Goal: Task Accomplishment & Management: Manage account settings

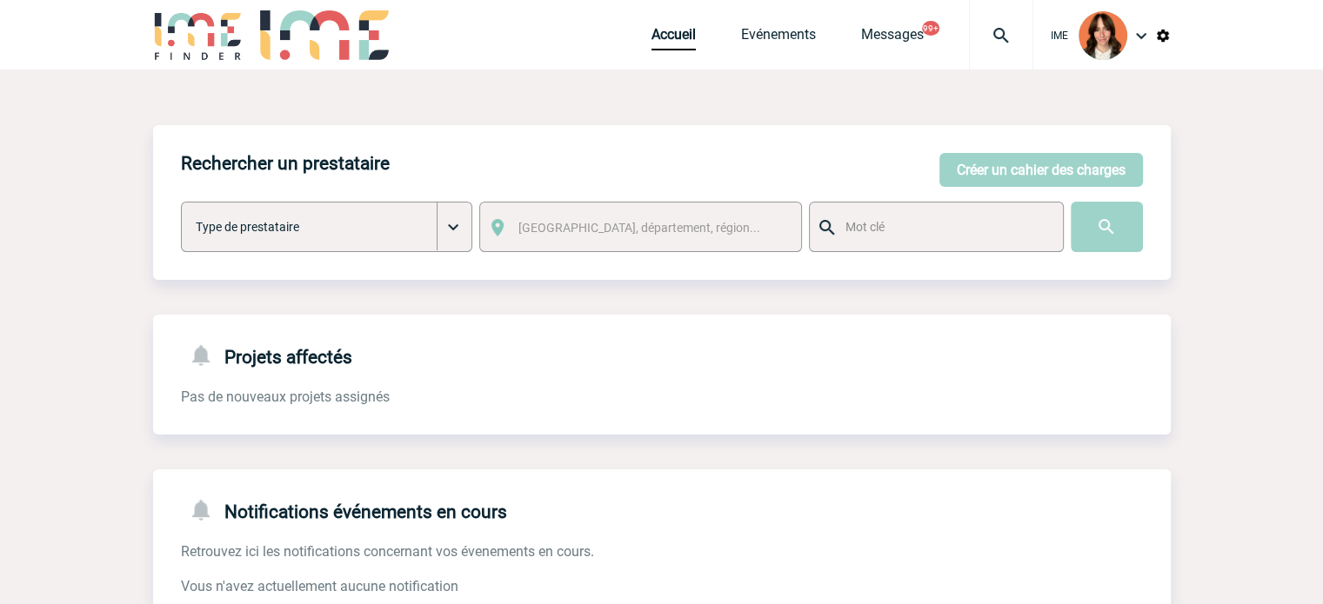
click at [1027, 37] on img at bounding box center [1001, 35] width 63 height 21
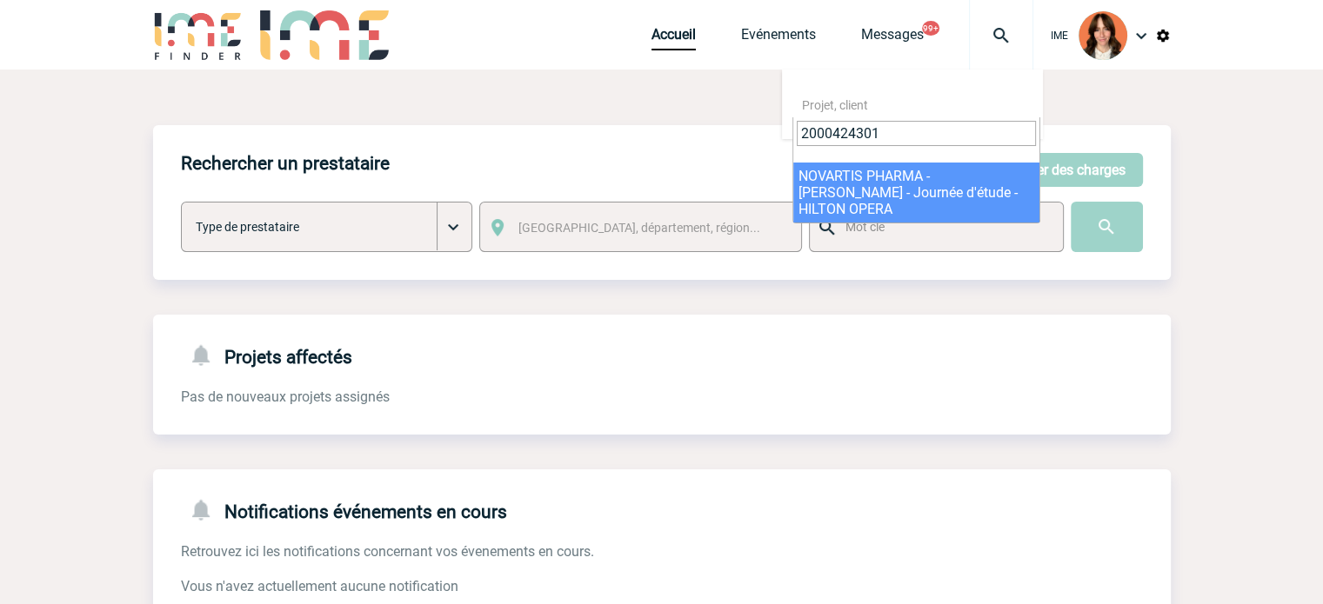
type input "2000424301"
select select "23802"
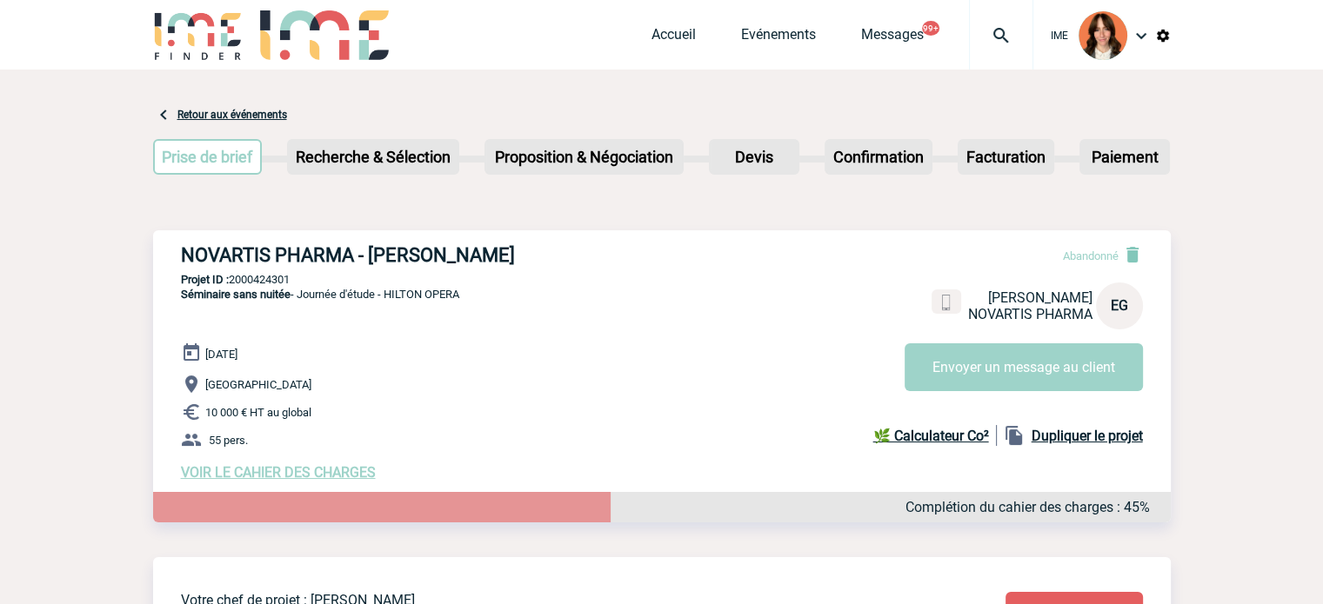
click at [1009, 27] on img at bounding box center [1001, 35] width 63 height 21
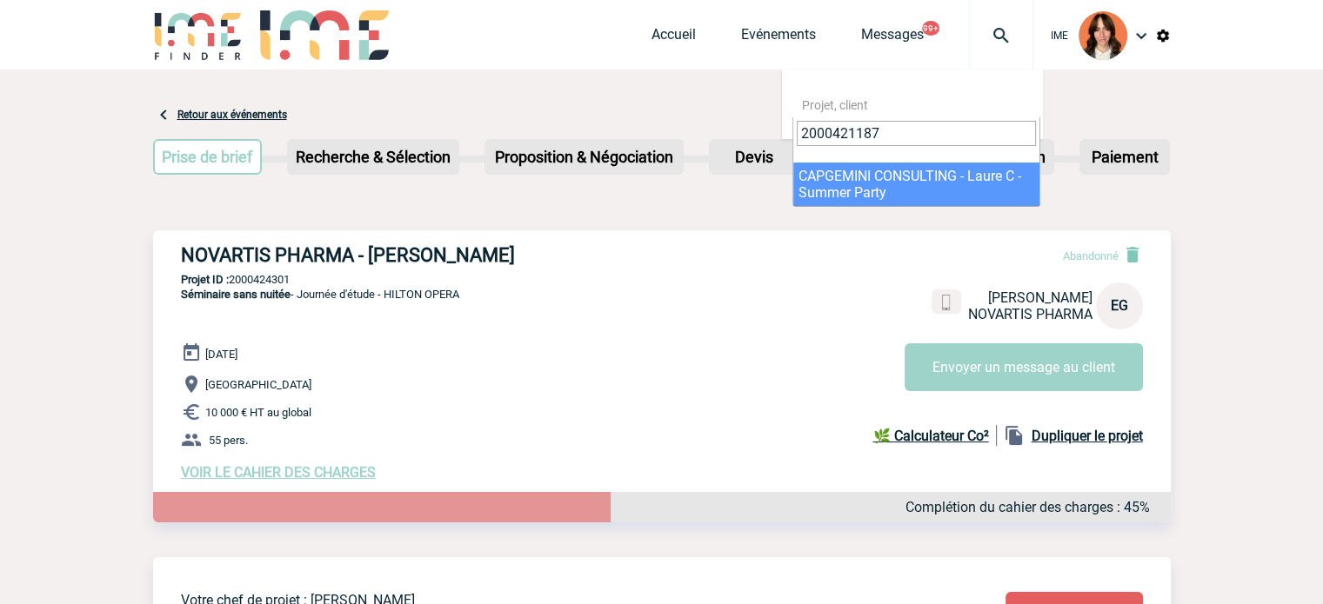
type input "2000421187"
select select "20688"
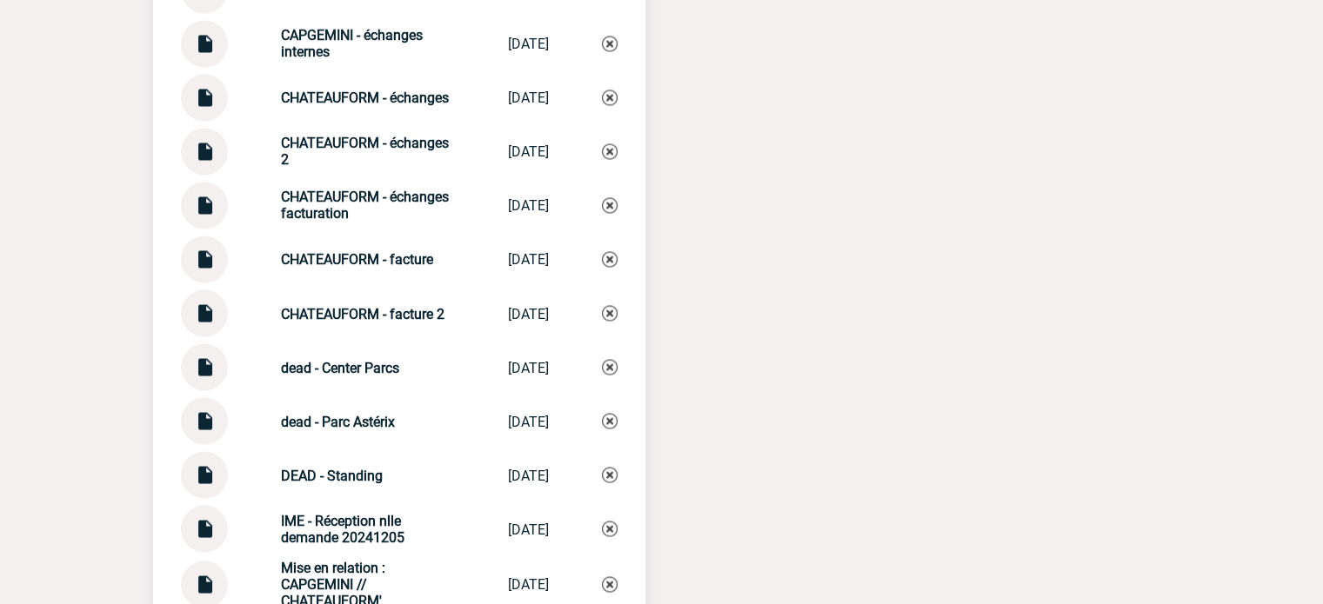
scroll to position [2982, 0]
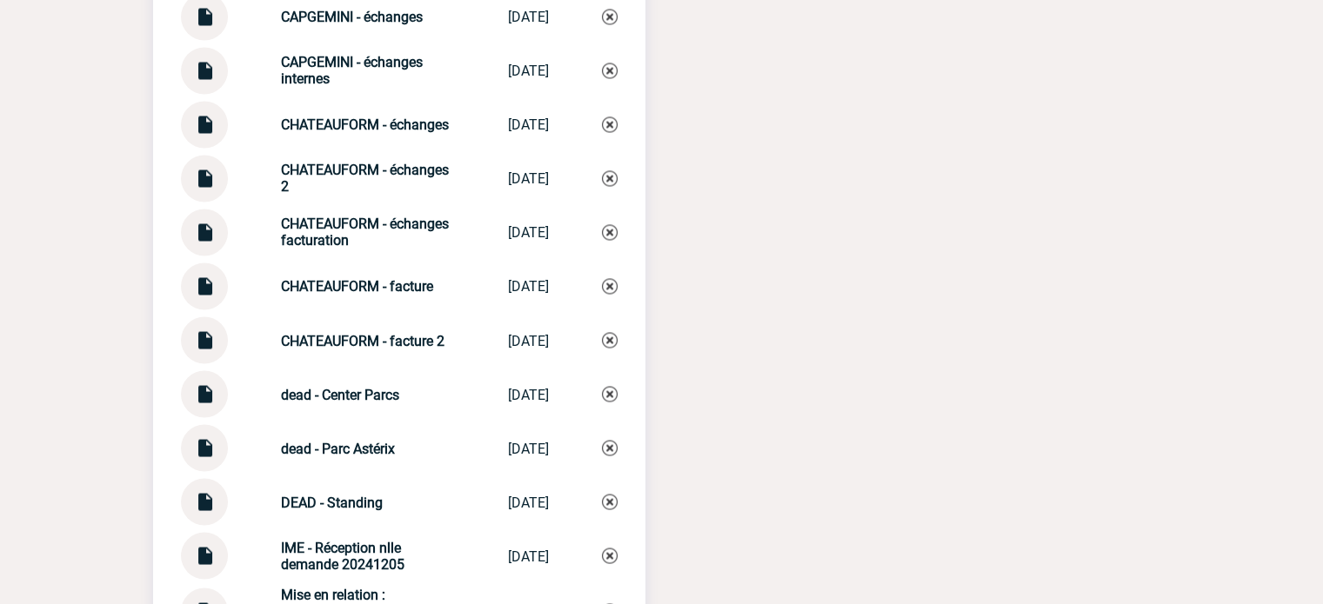
click at [199, 278] on img at bounding box center [204, 280] width 23 height 34
click at [199, 328] on img at bounding box center [204, 334] width 23 height 34
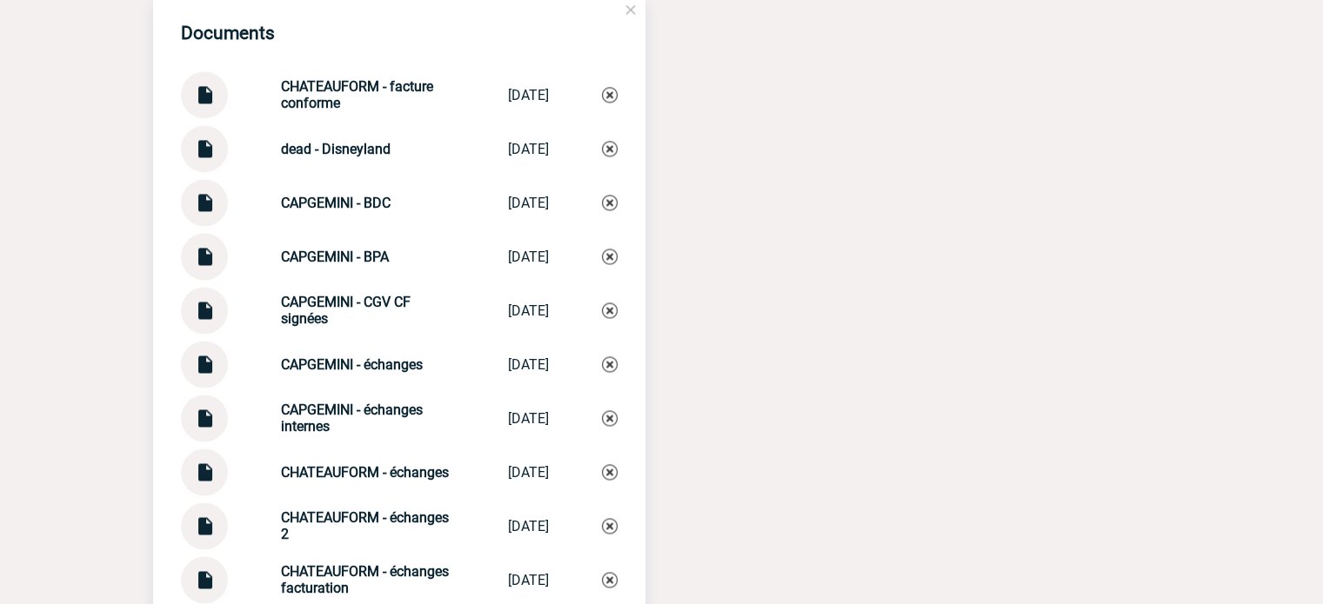
scroll to position [2547, 0]
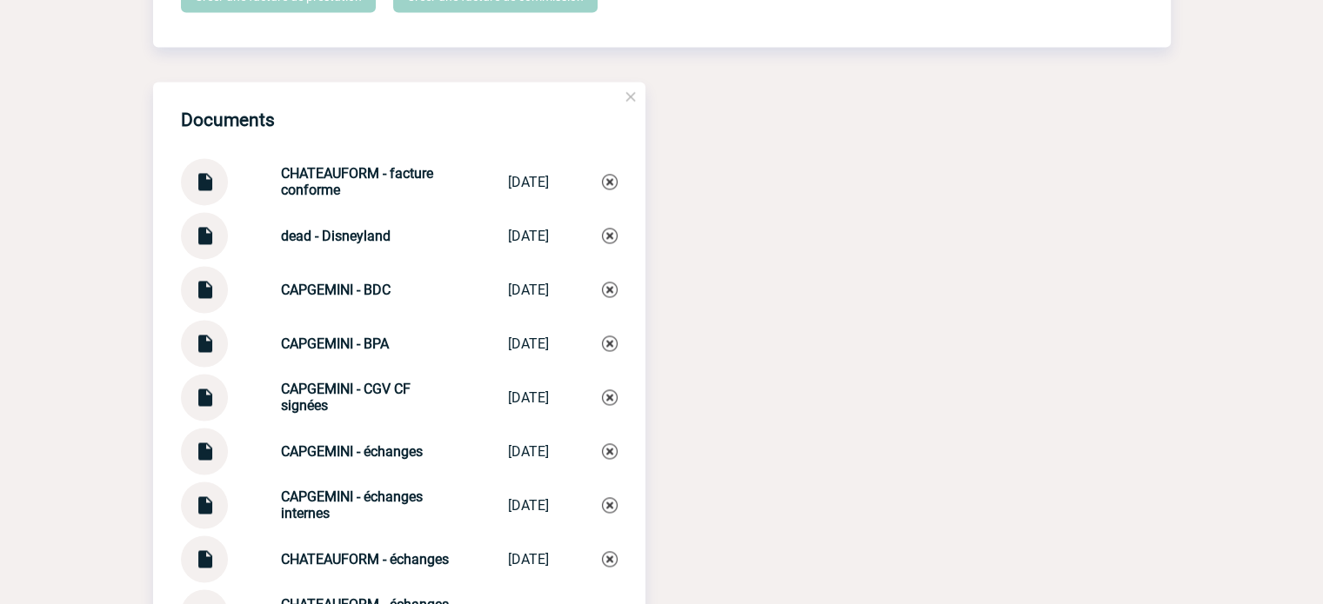
click at [210, 283] on img at bounding box center [204, 283] width 23 height 34
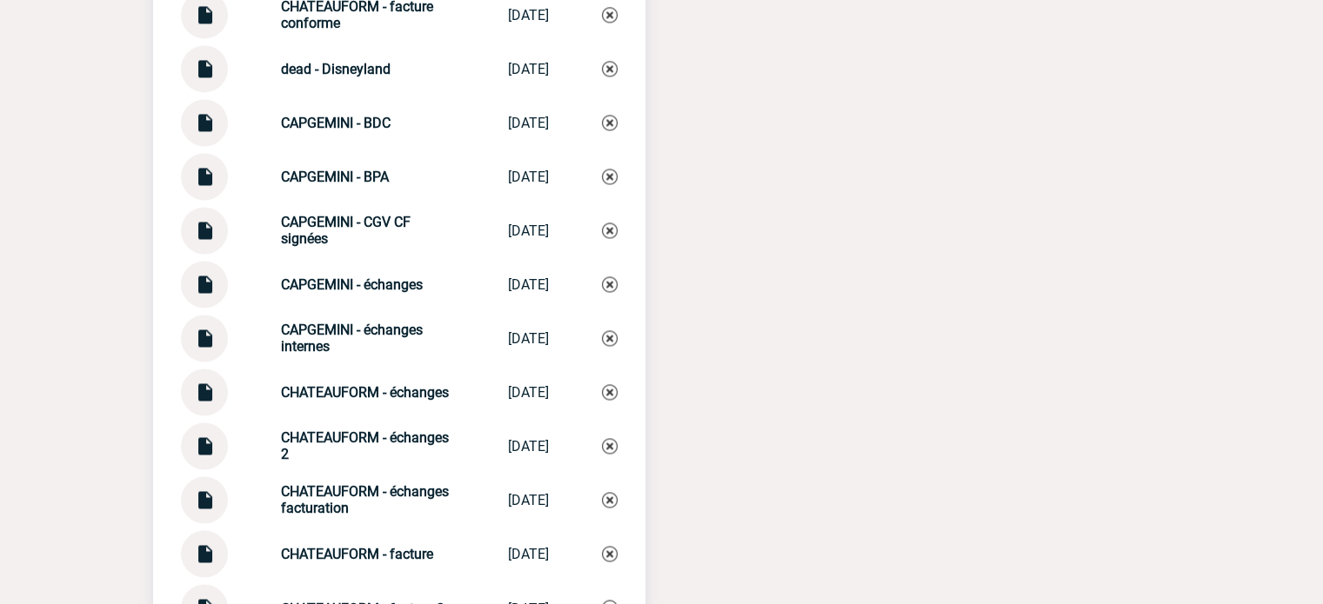
scroll to position [2721, 0]
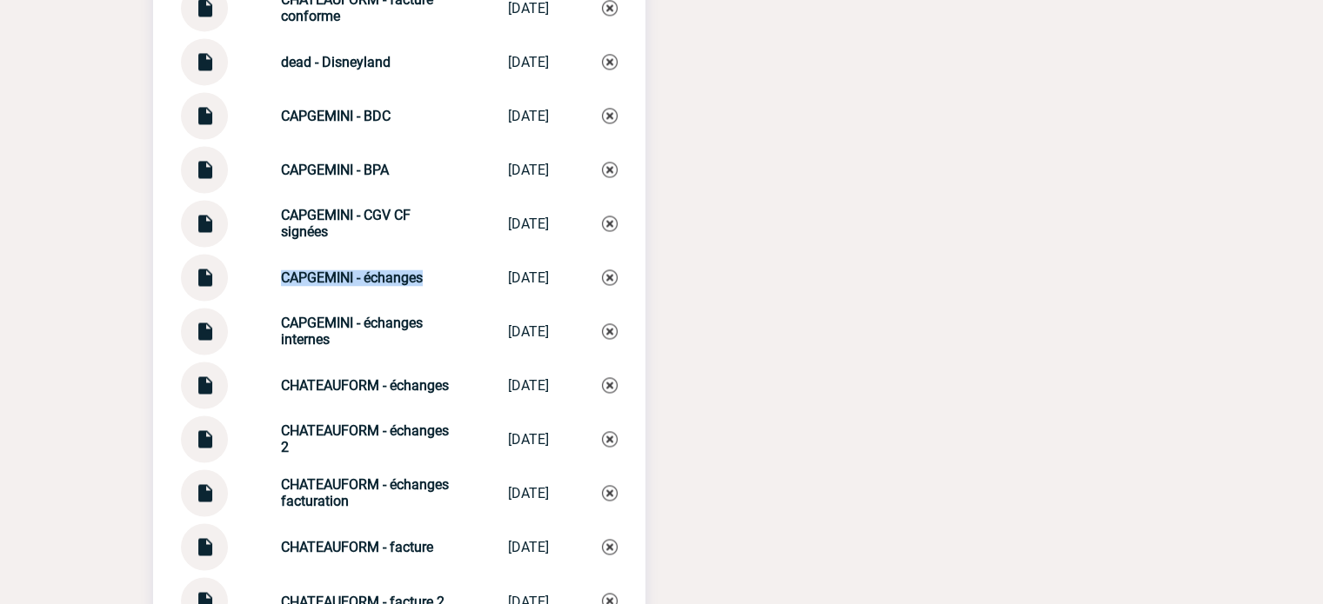
drag, startPoint x: 266, startPoint y: 278, endPoint x: 428, endPoint y: 277, distance: 161.8
click at [428, 277] on div "CAPGEMINI - échanges CAPGEMINI - éc... 26/08/2025" at bounding box center [399, 277] width 437 height 47
copy strong "CAPGEMINI - échanges"
click at [609, 272] on img at bounding box center [610, 278] width 16 height 16
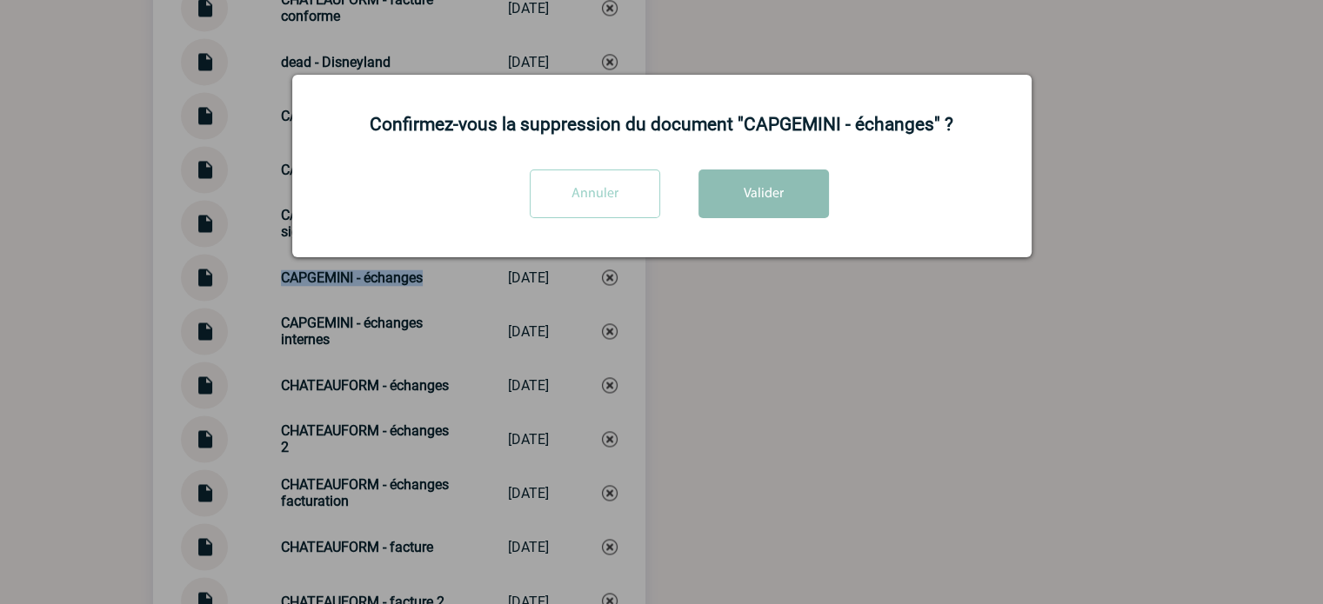
click at [741, 215] on button "Valider" at bounding box center [763, 194] width 130 height 49
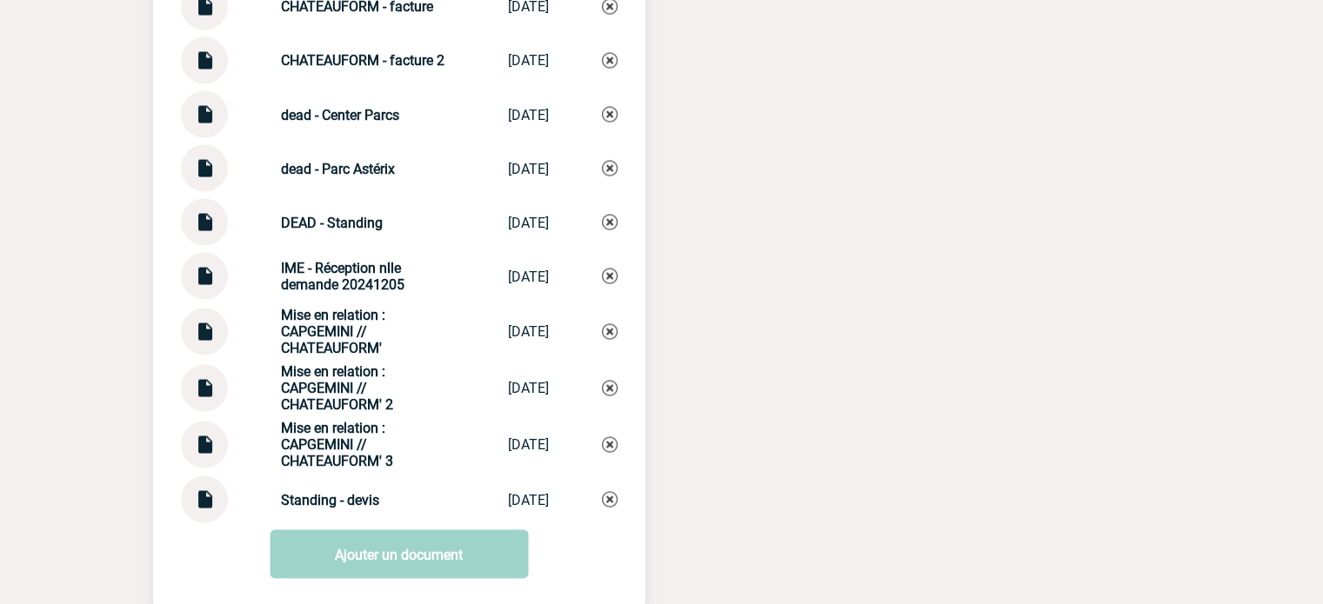
scroll to position [3330, 0]
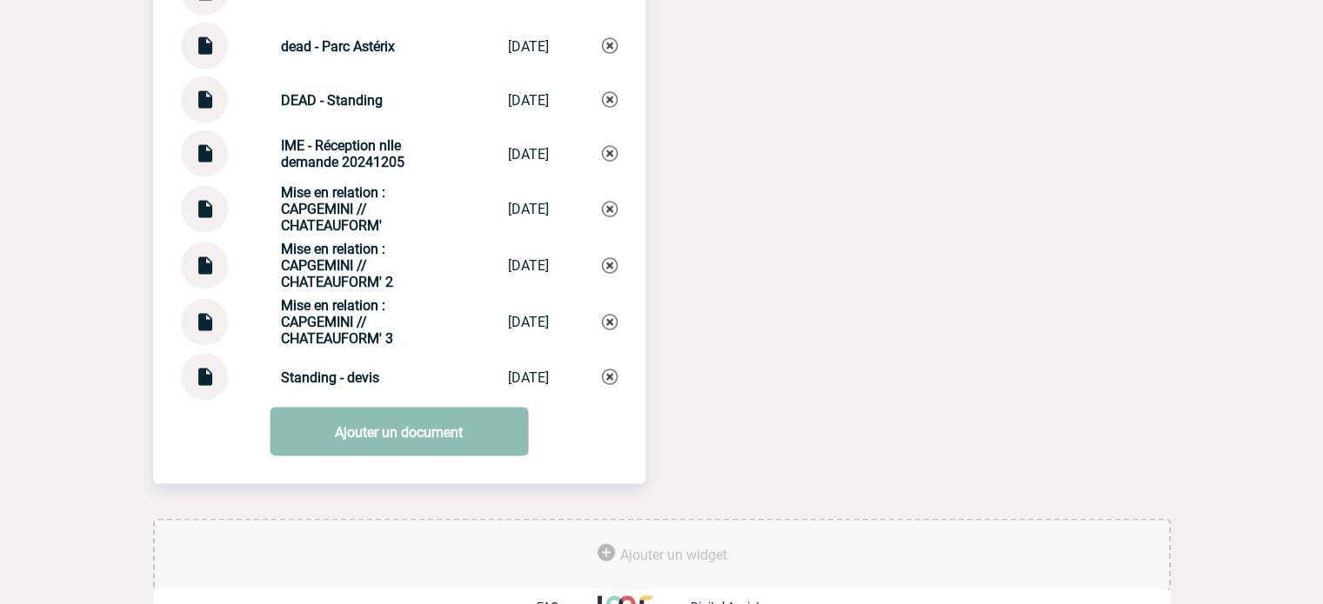
click at [392, 423] on link "Ajouter un document" at bounding box center [399, 432] width 258 height 49
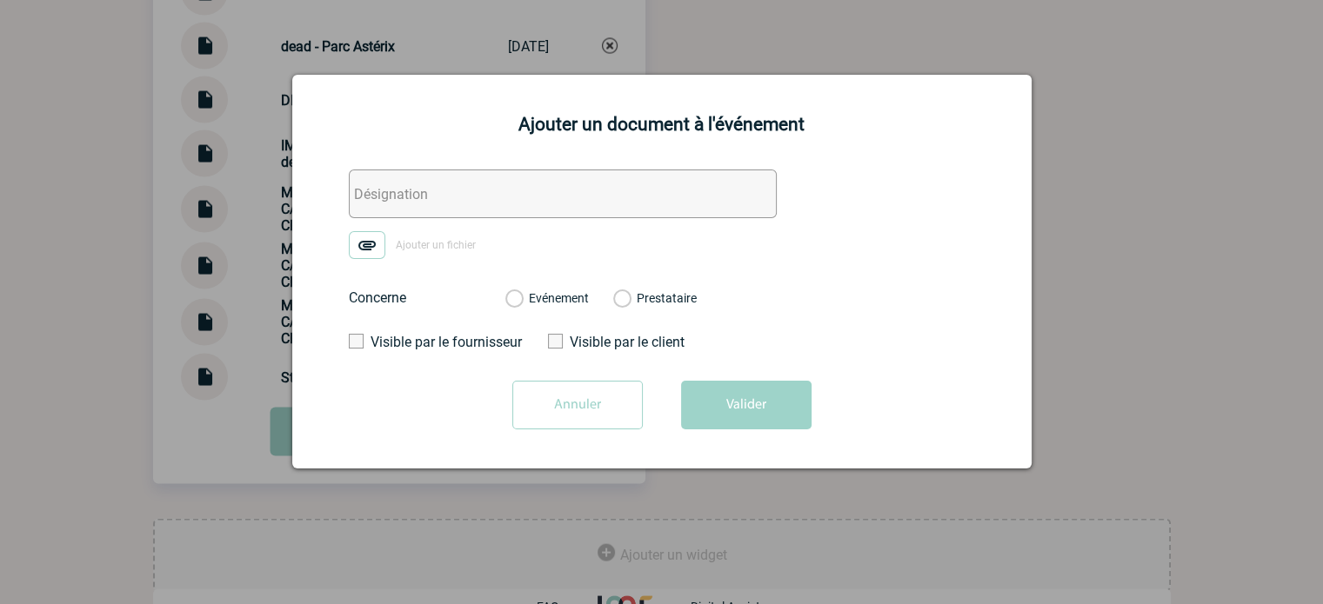
click at [404, 190] on input "text" at bounding box center [563, 194] width 428 height 49
paste input "CAPGEMINI - échanges"
type input "CAPGEMINI - échanges"
click at [372, 248] on img at bounding box center [367, 245] width 37 height 28
click at [0, 0] on input "Ajouter un fichier" at bounding box center [0, 0] width 0 height 0
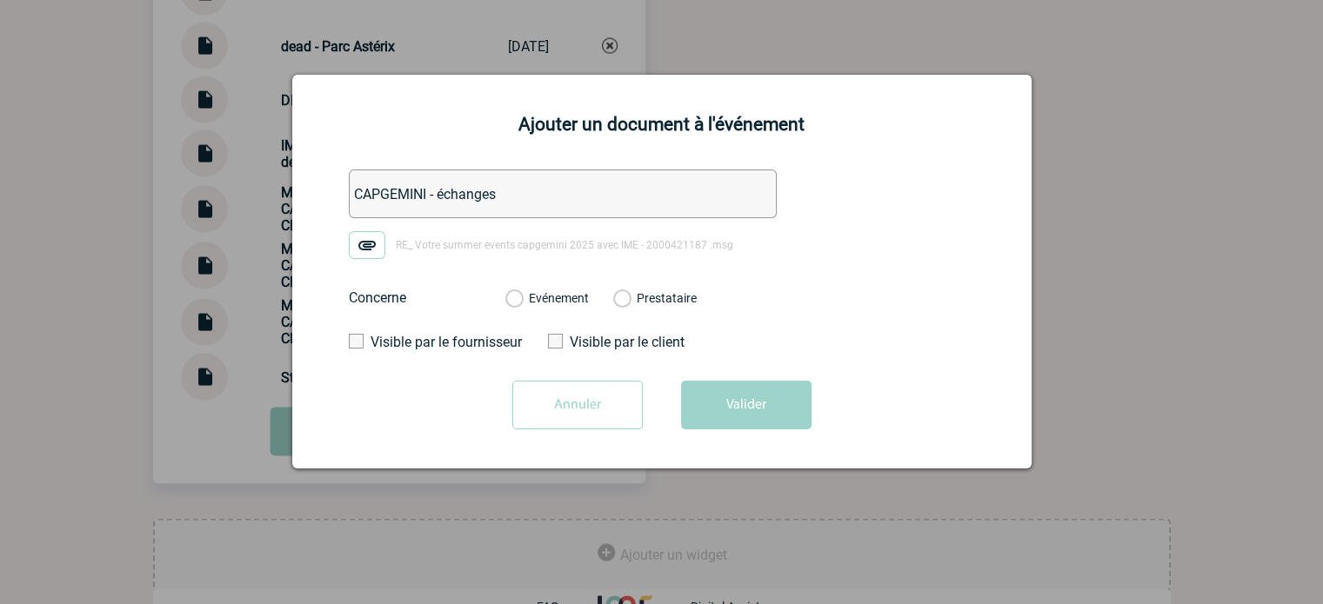
click at [552, 291] on div "Evénement" at bounding box center [546, 298] width 83 height 17
click at [581, 320] on div "Evénement Prestataire 2100069149 - Châteauform' Campus Saint Just" at bounding box center [600, 298] width 219 height 45
click at [522, 303] on label "Evénement" at bounding box center [513, 299] width 17 height 16
click at [0, 0] on input "Evénement" at bounding box center [0, 0] width 0 height 0
click at [726, 411] on button "Valider" at bounding box center [746, 405] width 130 height 49
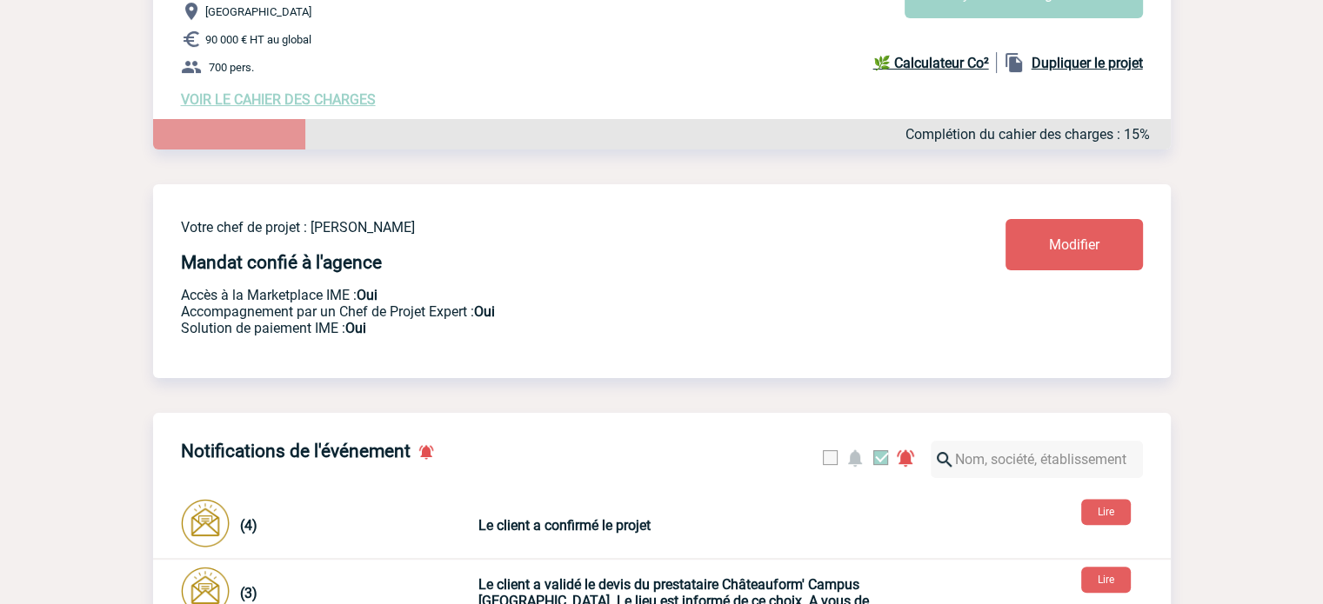
scroll to position [0, 0]
